Goal: Task Accomplishment & Management: Complete application form

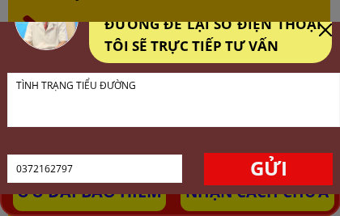
scroll to position [86, 0]
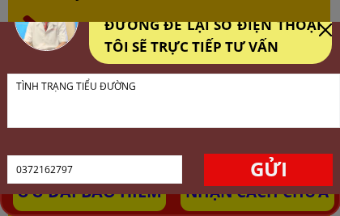
click at [273, 169] on p "GỬI" at bounding box center [268, 170] width 129 height 32
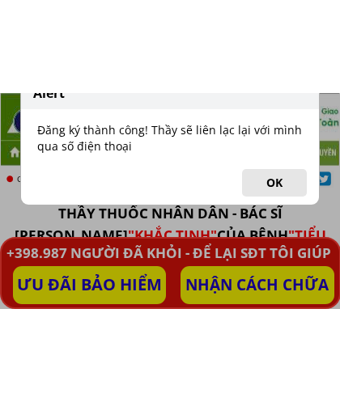
scroll to position [3812, 0]
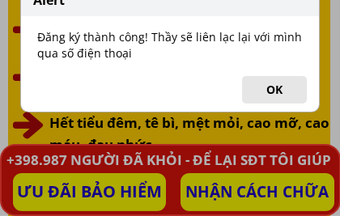
click at [275, 91] on button "OK" at bounding box center [274, 90] width 65 height 28
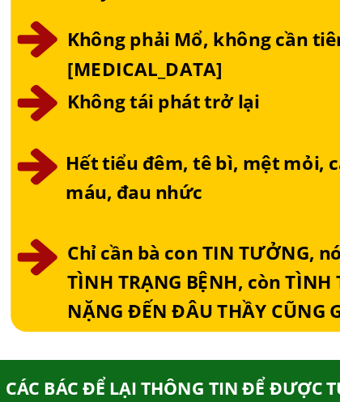
click at [32, 11] on div at bounding box center [169, 96] width 323 height 305
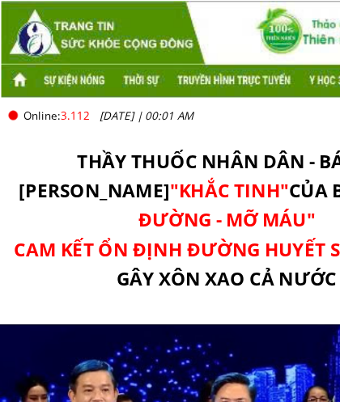
scroll to position [0, 0]
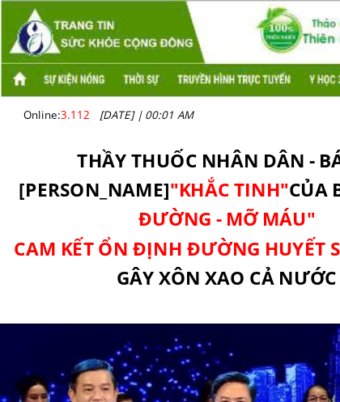
click at [179, 178] on span "CAM KẾT ỔN ĐỊNH ĐƯỜNG HUYẾT SAU 7 NGÀY" at bounding box center [170, 186] width 319 height 19
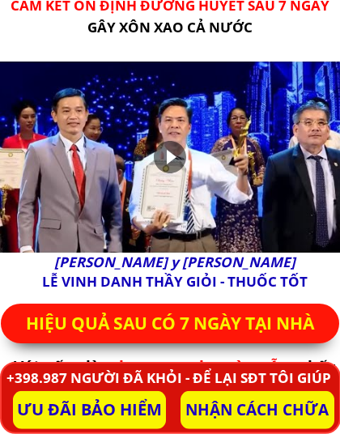
scroll to position [182, 0]
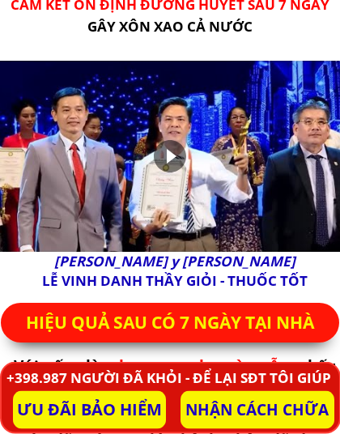
click at [182, 160] on div at bounding box center [170, 156] width 32 height 32
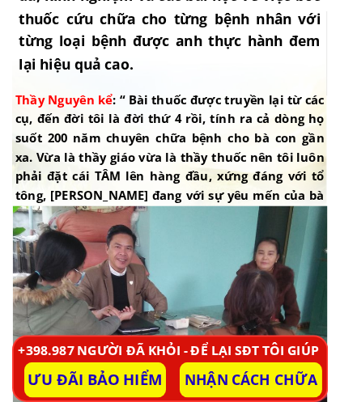
scroll to position [0, 0]
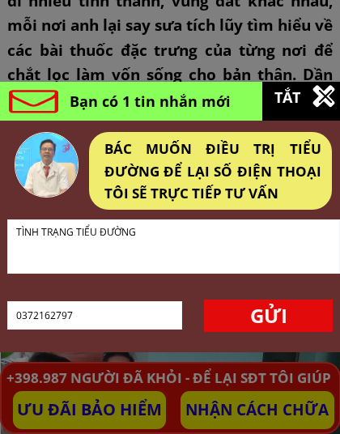
click at [282, 185] on div "BÁC MUỐN ĐIỀU TRỊ TIỂU ĐƯỜNG ĐỂ LẠI SỐ ĐIỆN THOẠI TÔI SẼ TRỰC TIẾP TƯ VẤN" at bounding box center [212, 171] width 217 height 66
click at [304, 136] on div at bounding box center [210, 171] width 243 height 78
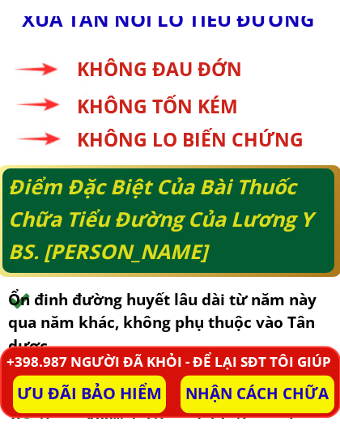
scroll to position [7121, 0]
